Goal: Task Accomplishment & Management: Use online tool/utility

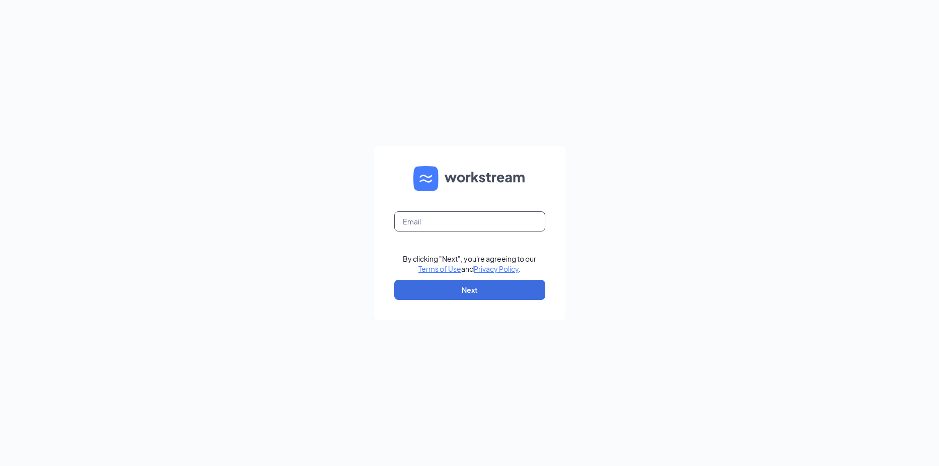
click at [521, 214] on input "text" at bounding box center [469, 221] width 151 height 20
type input "blazecanton@lfprm.com"
click at [492, 287] on button "Next" at bounding box center [469, 290] width 151 height 20
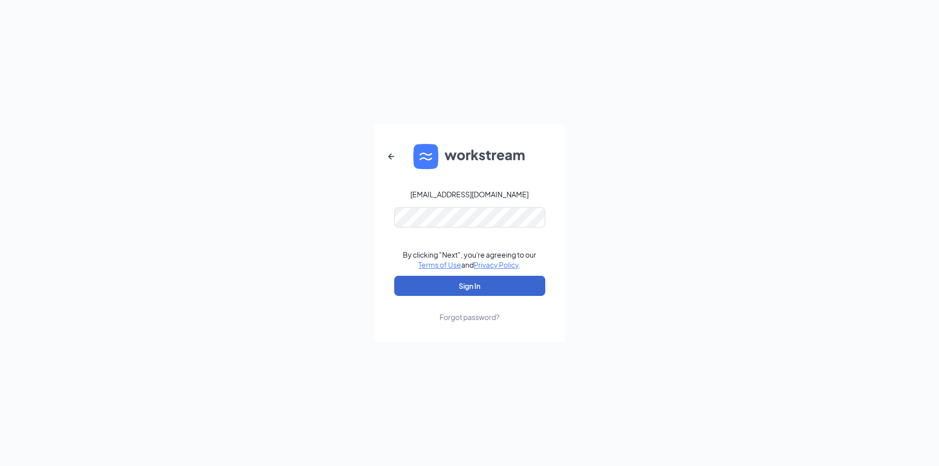
click at [513, 289] on button "Sign In" at bounding box center [469, 286] width 151 height 20
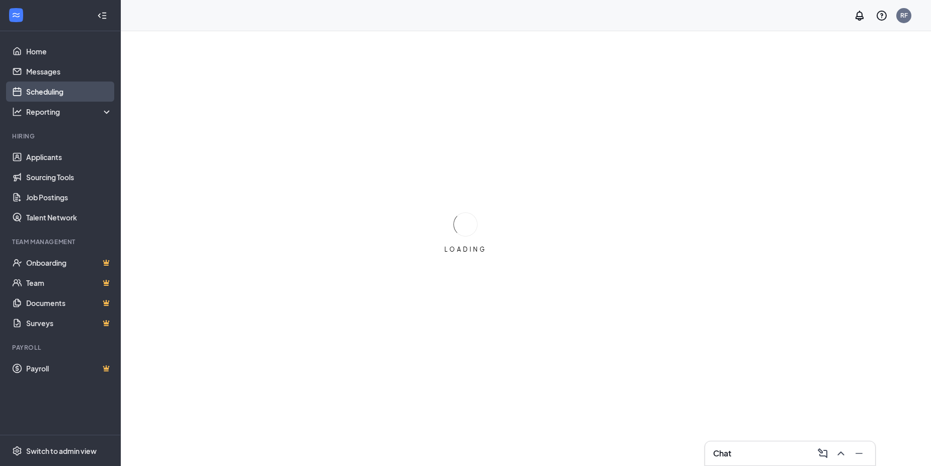
click at [46, 91] on link "Scheduling" at bounding box center [69, 92] width 86 height 20
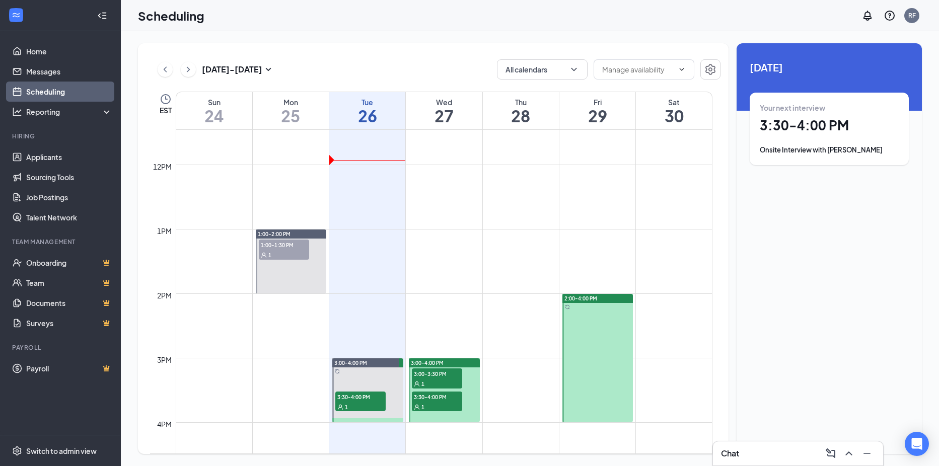
scroll to position [847, 0]
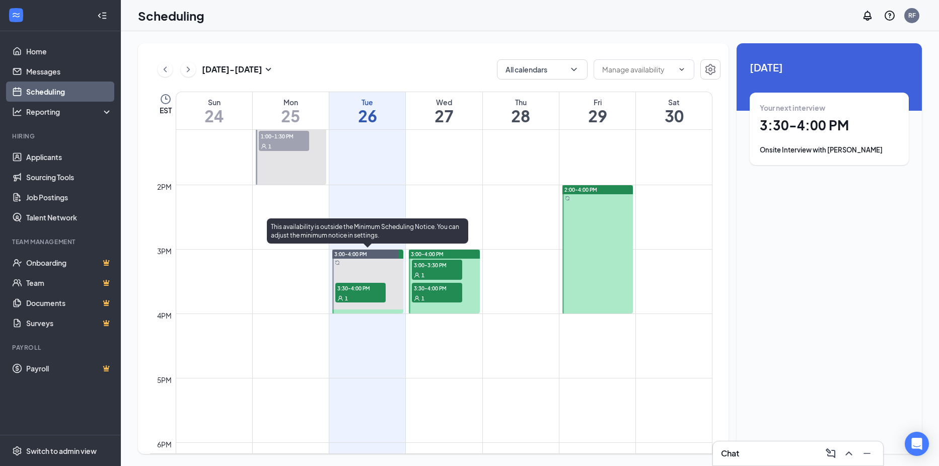
click at [365, 293] on div "1" at bounding box center [360, 298] width 50 height 10
